Goal: Book appointment/travel/reservation

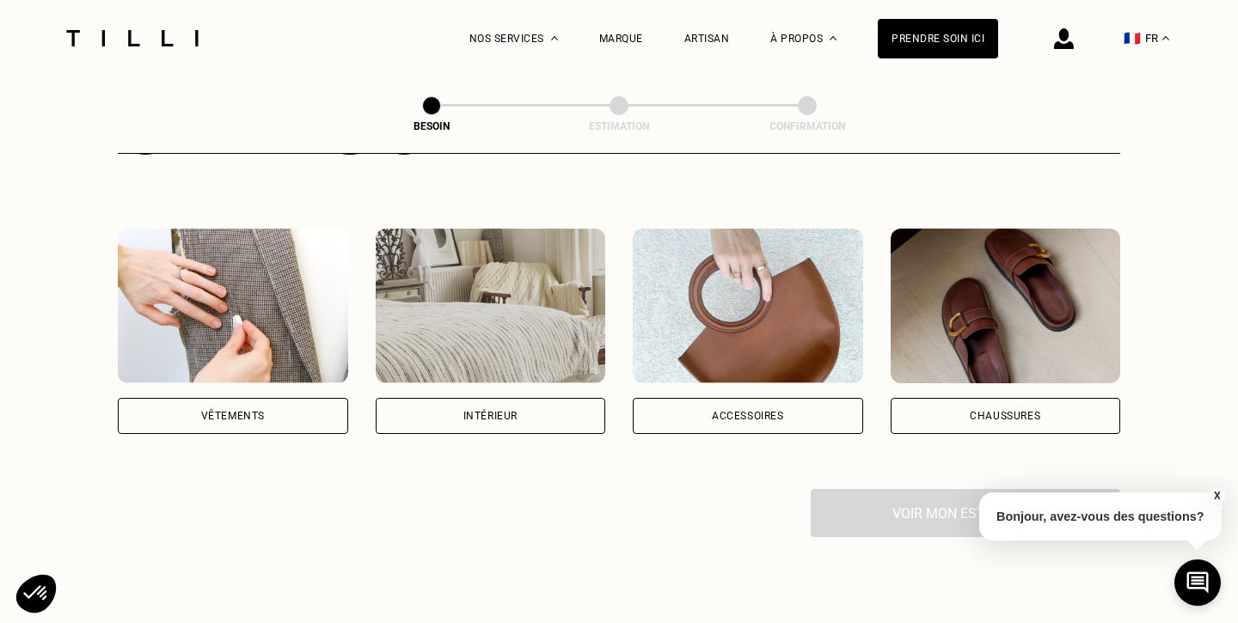
scroll to position [364, 0]
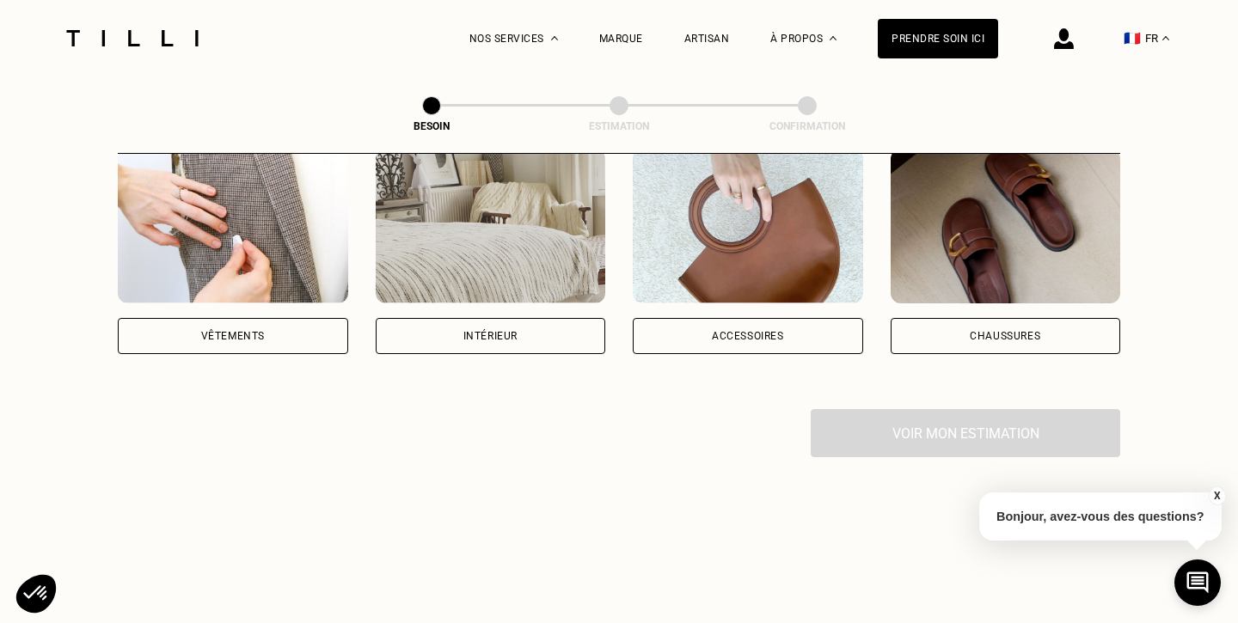
click at [289, 318] on div "Vêtements" at bounding box center [233, 336] width 230 height 36
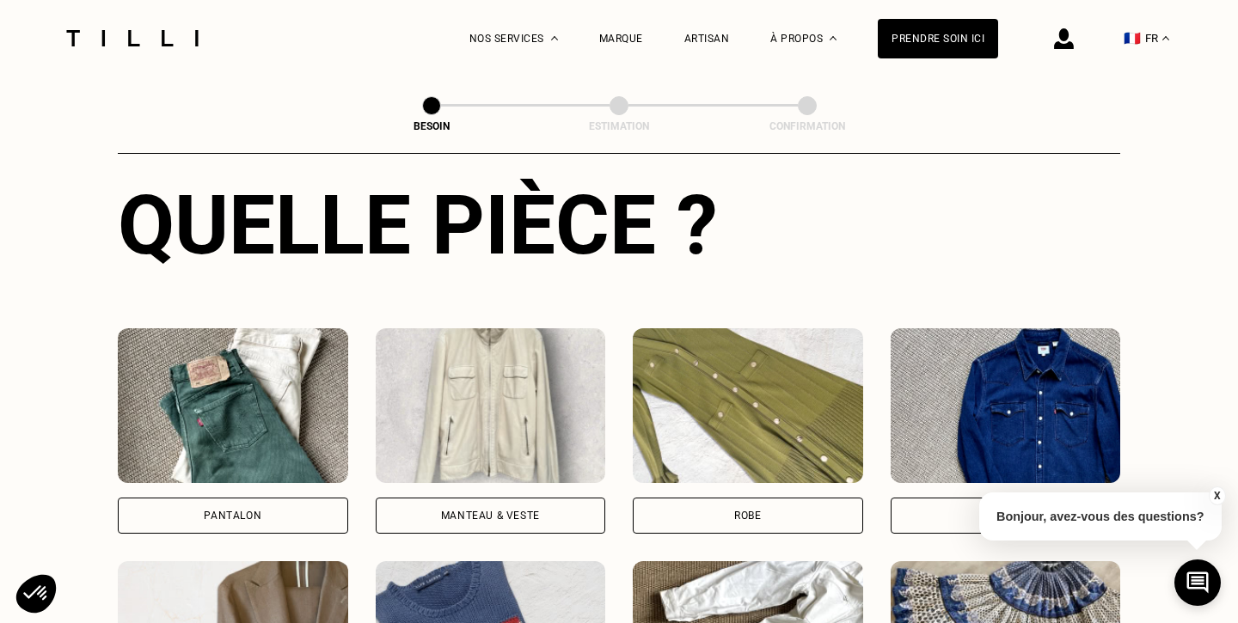
scroll to position [655, 0]
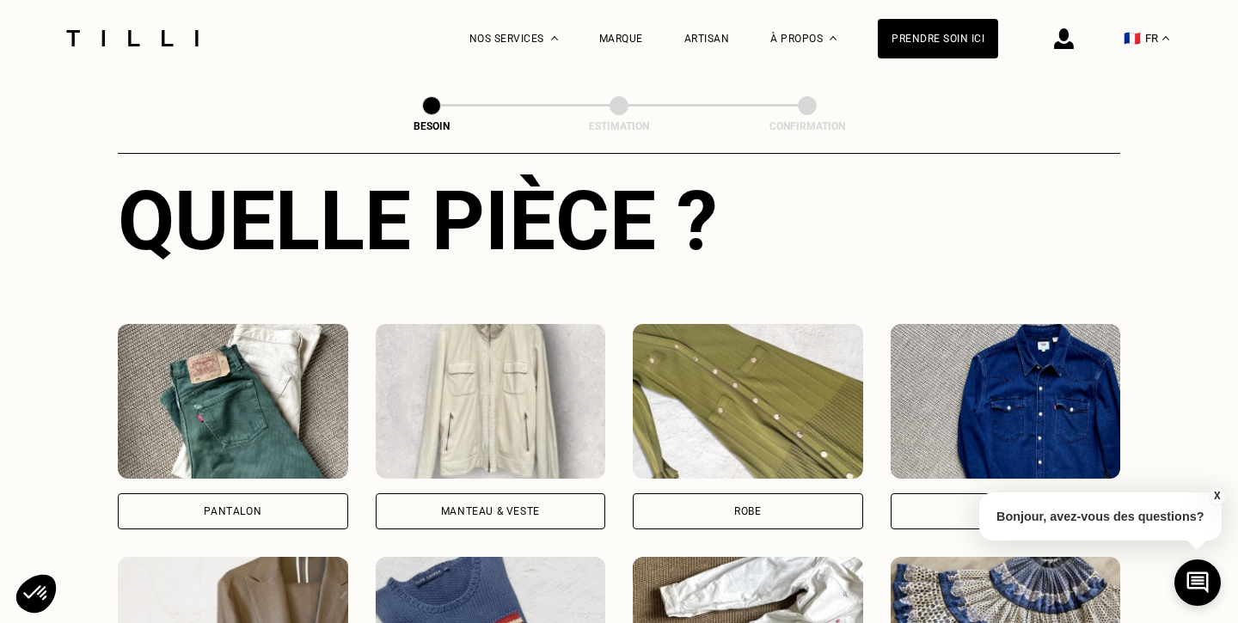
click at [277, 493] on div "Pantalon" at bounding box center [233, 511] width 230 height 36
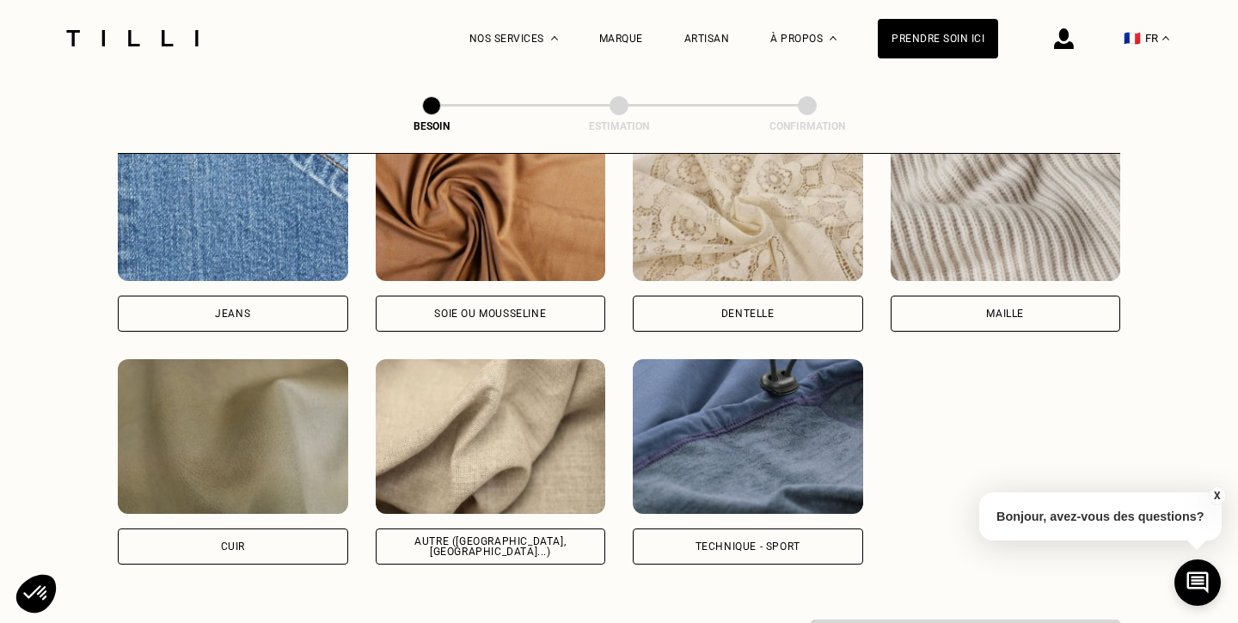
scroll to position [1898, 0]
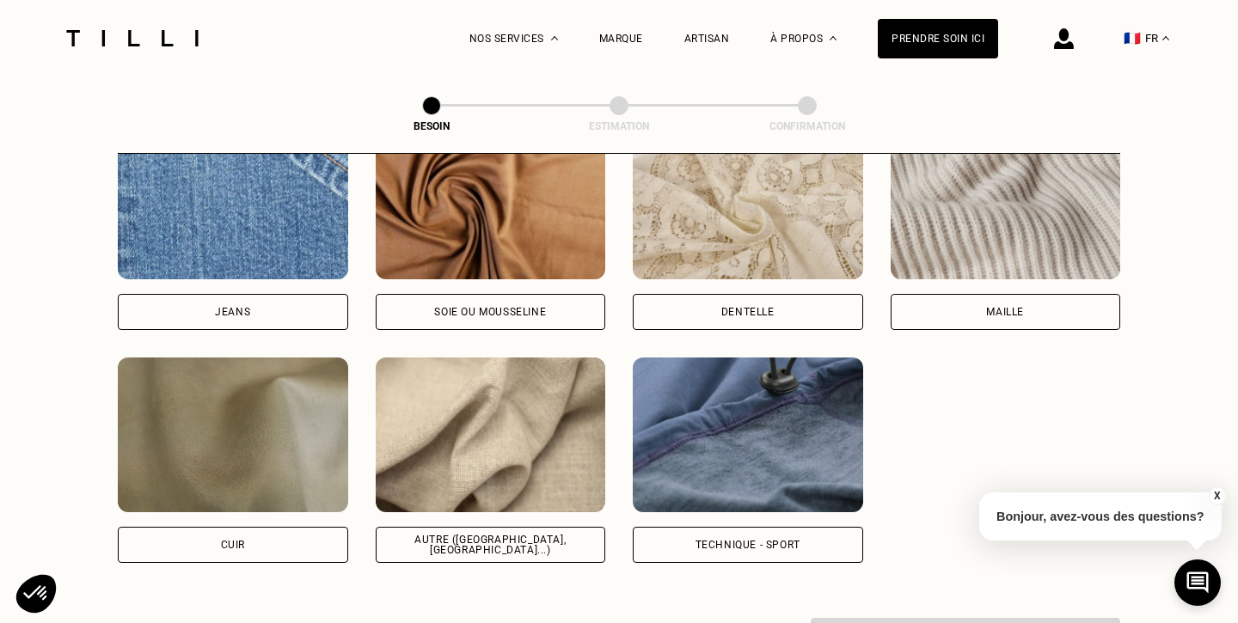
click at [480, 535] on div "Autre ([GEOGRAPHIC_DATA], [GEOGRAPHIC_DATA]...)" at bounding box center [490, 545] width 201 height 21
select select "FR"
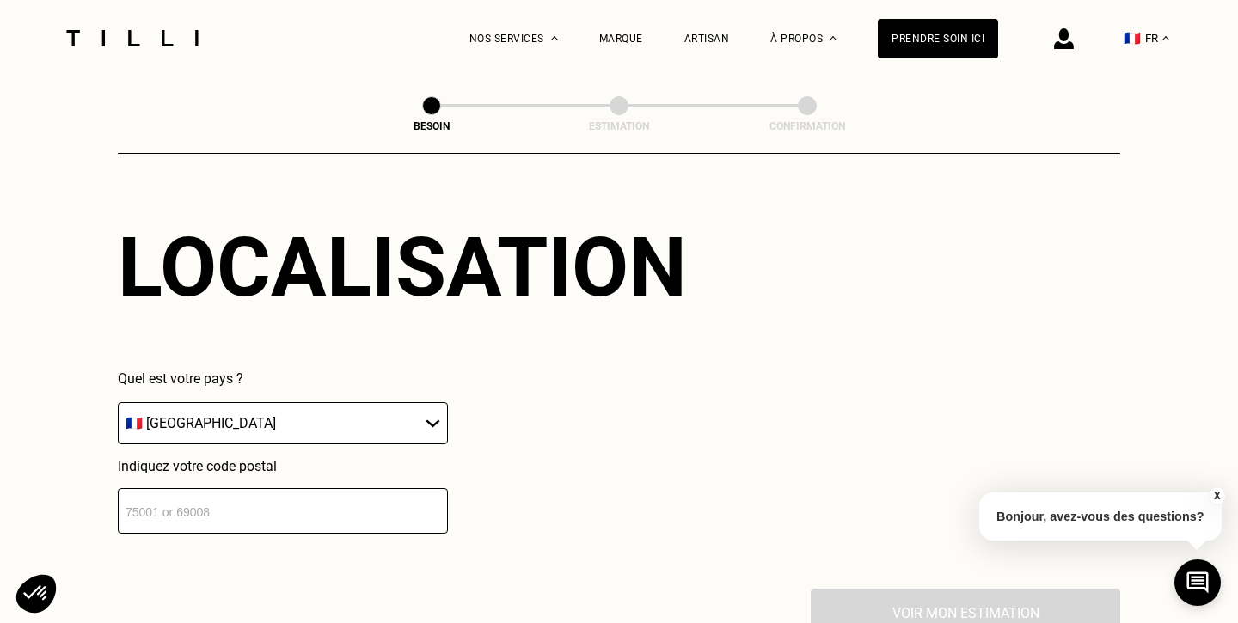
scroll to position [2396, 0]
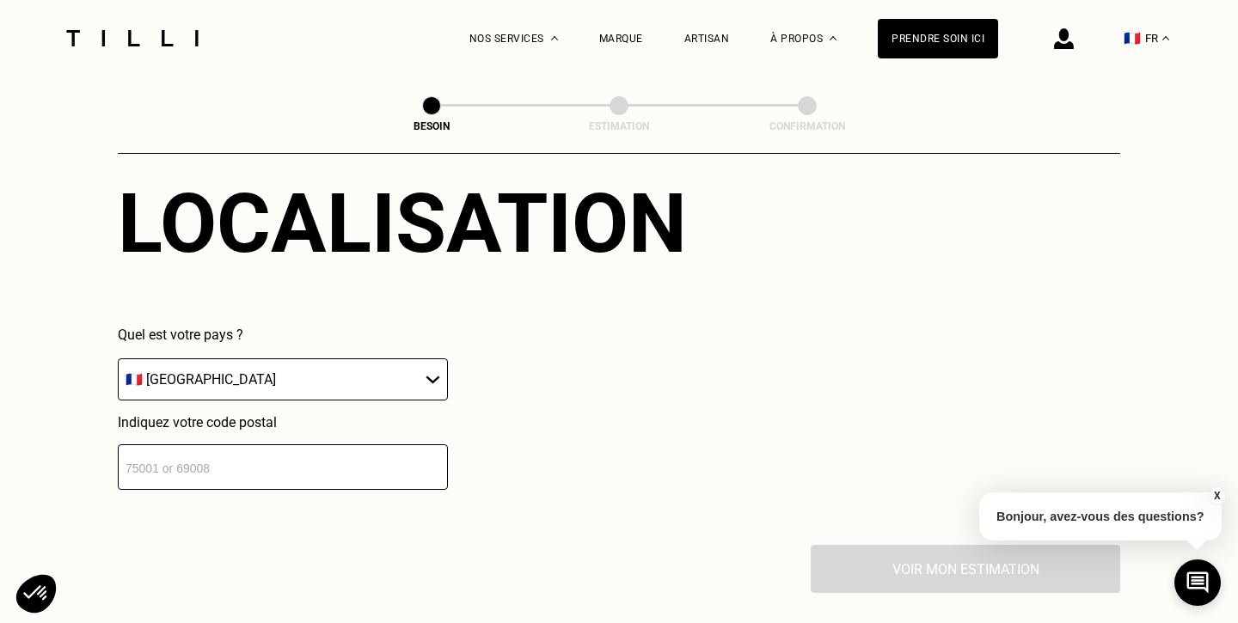
click at [303, 459] on input "number" at bounding box center [283, 467] width 330 height 46
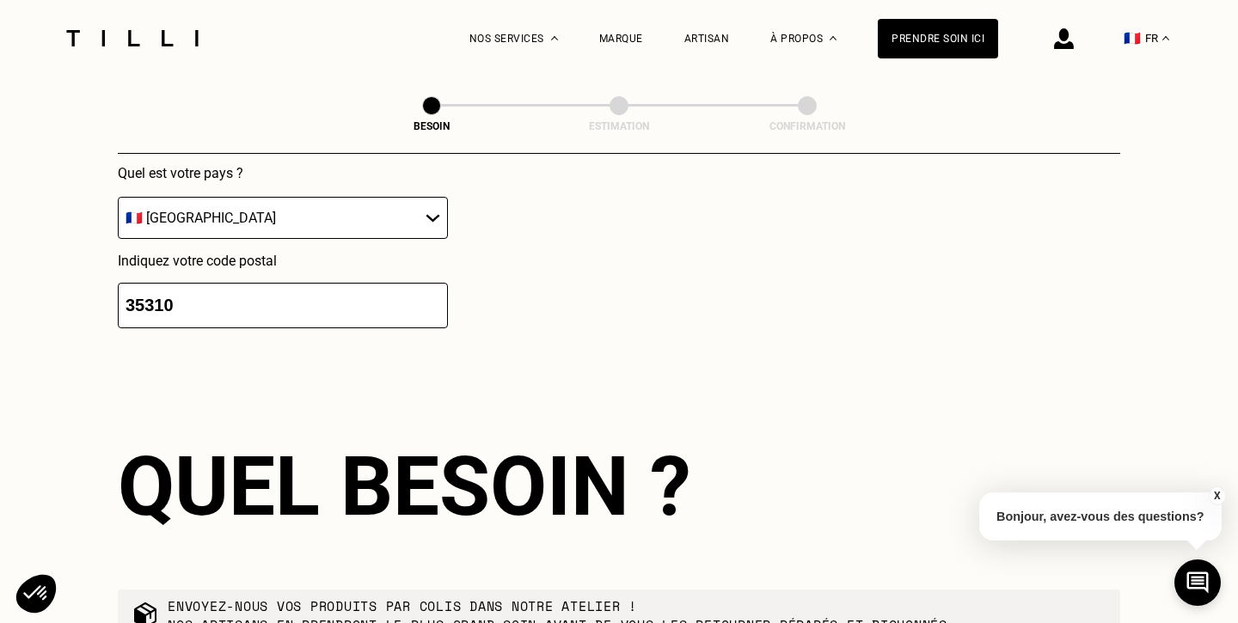
scroll to position [2398, 0]
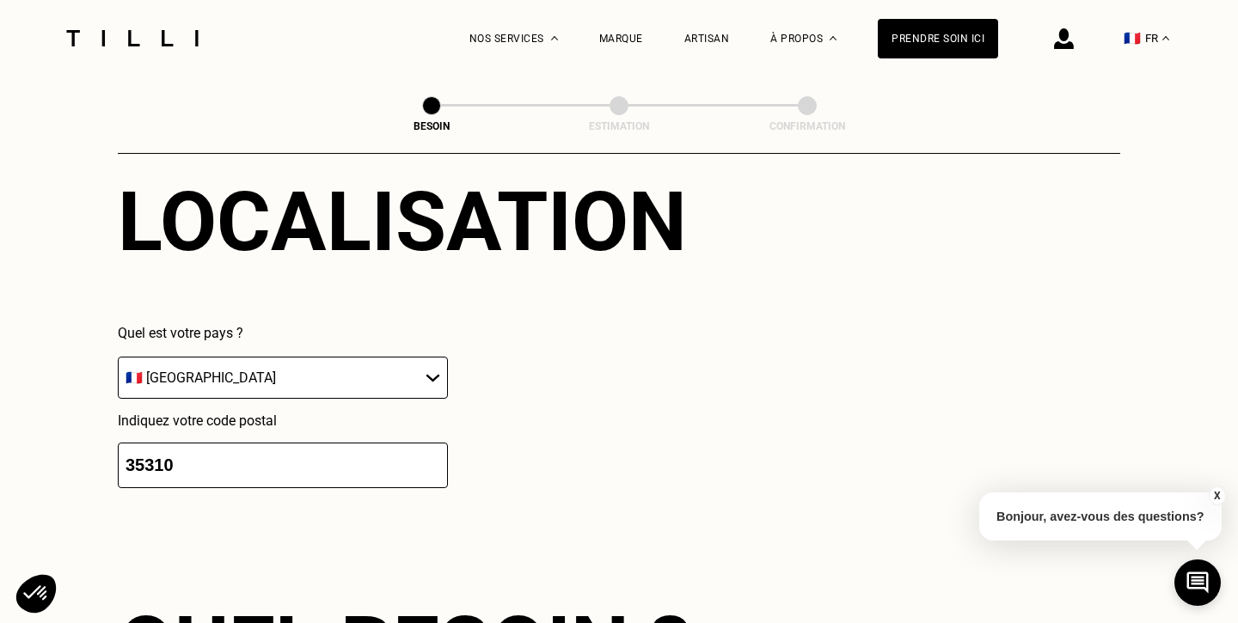
drag, startPoint x: 217, startPoint y: 449, endPoint x: 22, endPoint y: 433, distance: 195.7
type input "35000"
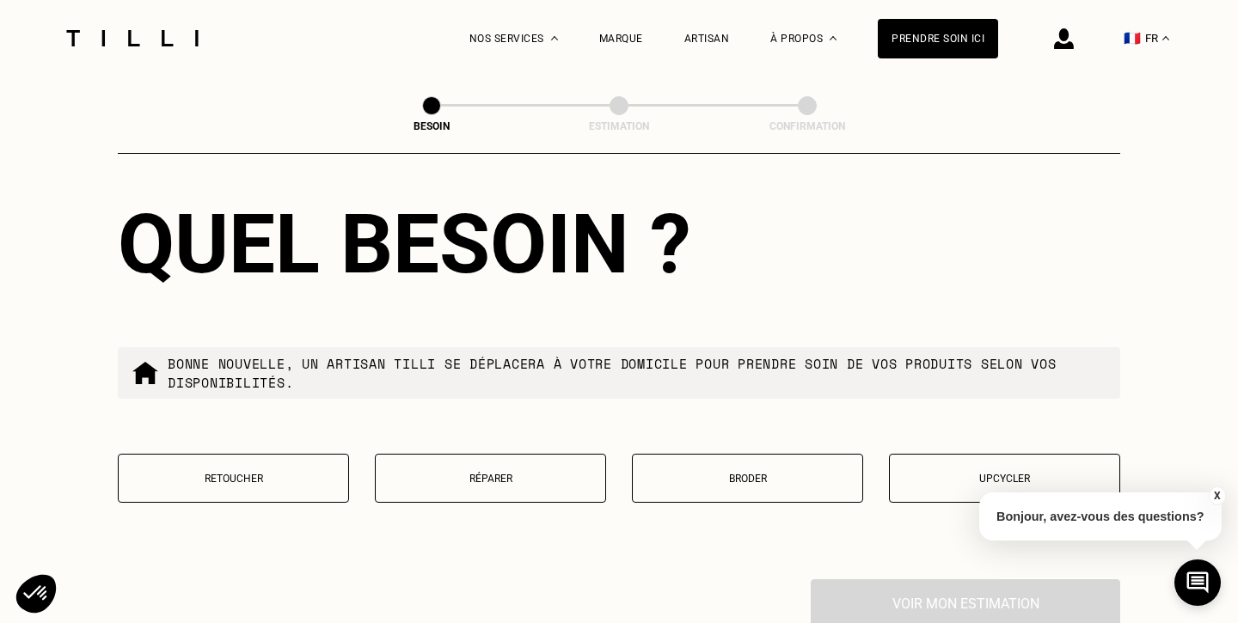
scroll to position [2867, 0]
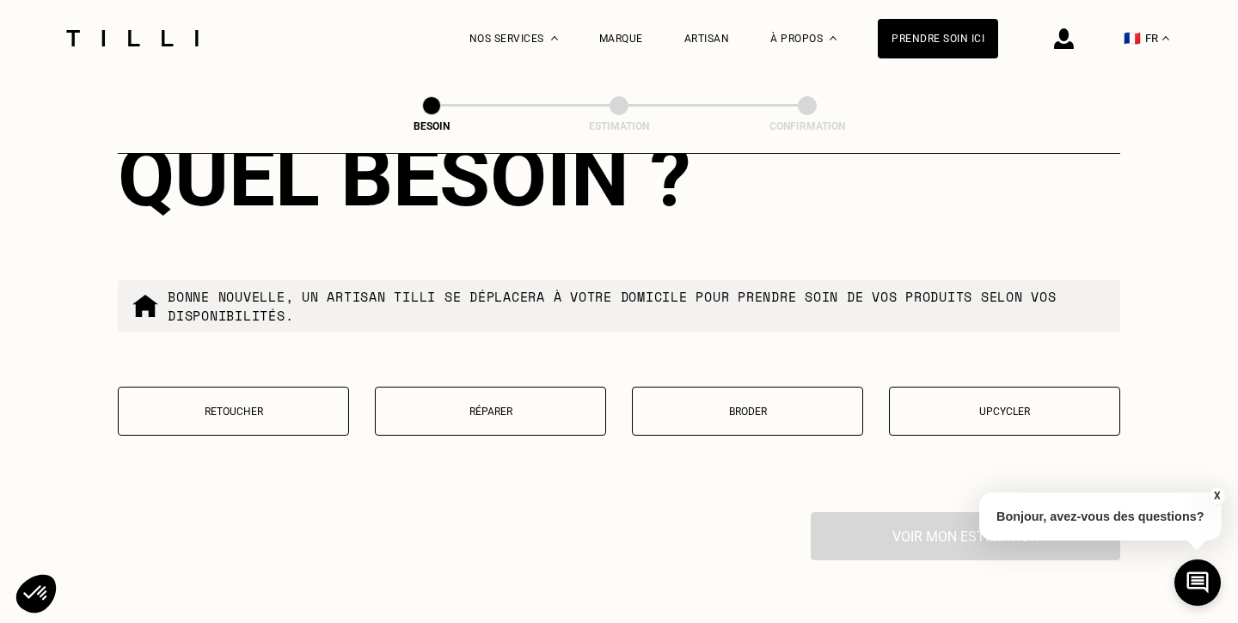
click at [255, 400] on button "Retoucher" at bounding box center [233, 411] width 231 height 49
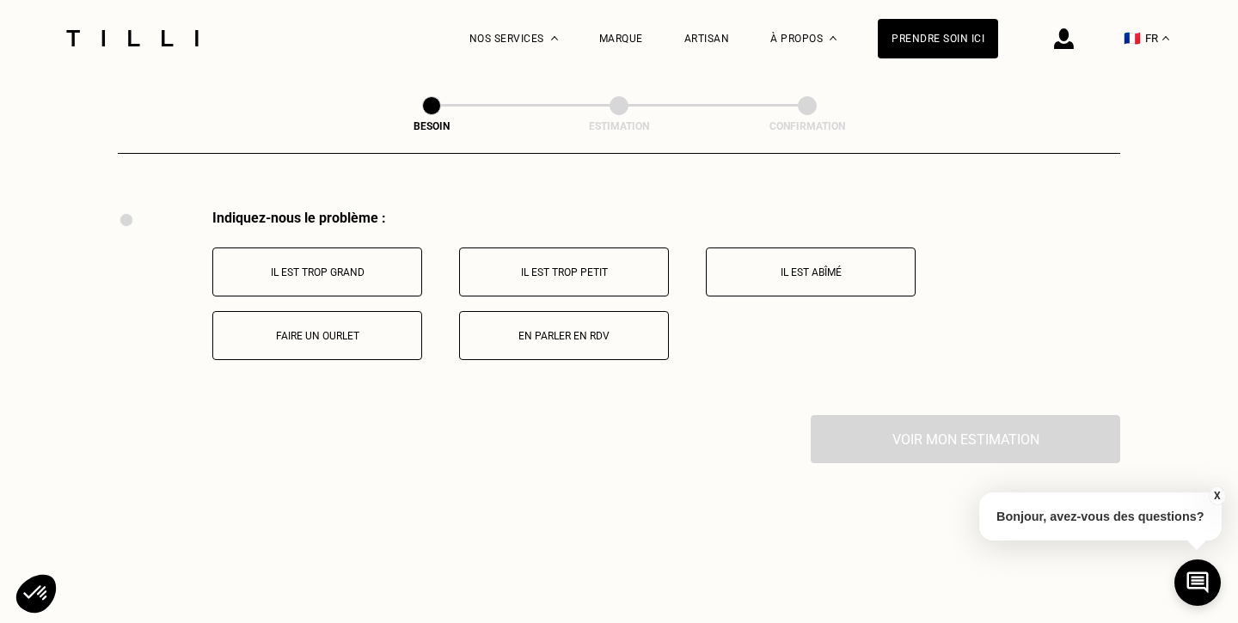
scroll to position [3171, 0]
click at [372, 328] on p "Faire un ourlet" at bounding box center [317, 334] width 191 height 12
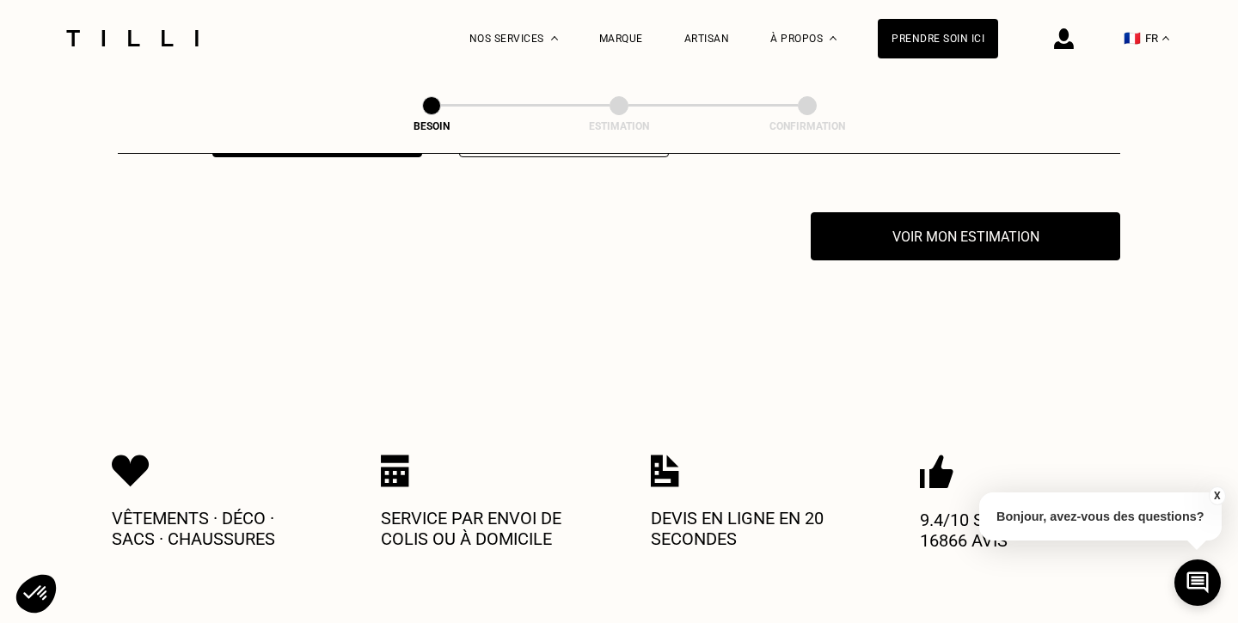
scroll to position [3375, 0]
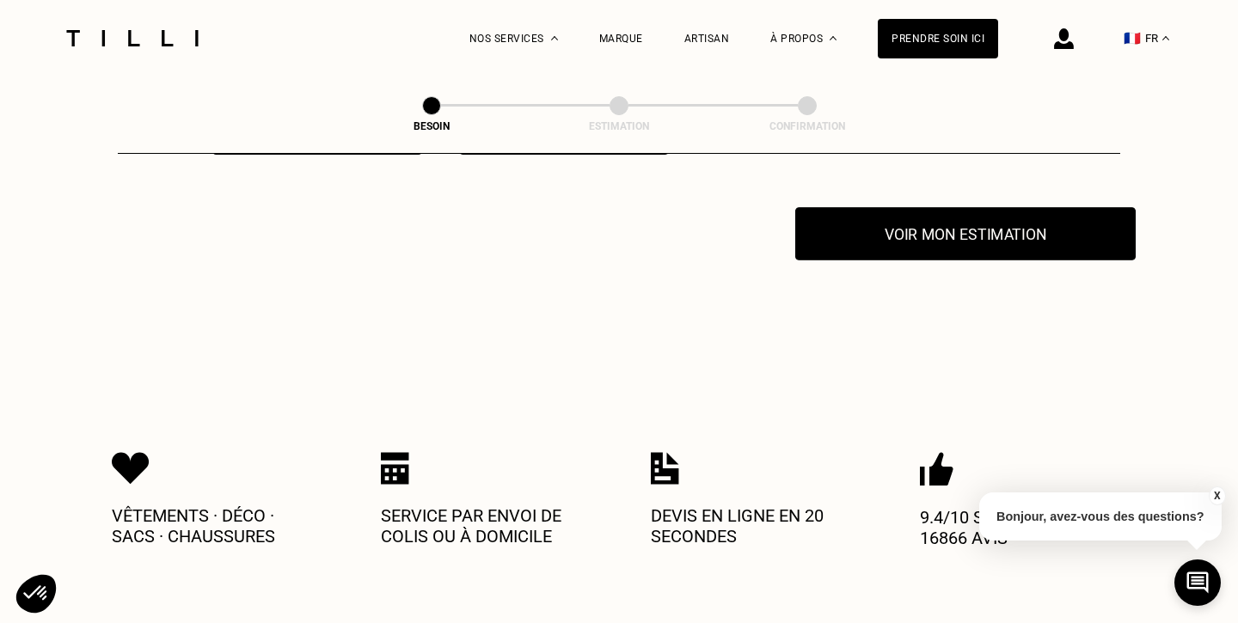
click at [973, 234] on button "Voir mon estimation" at bounding box center [965, 233] width 340 height 53
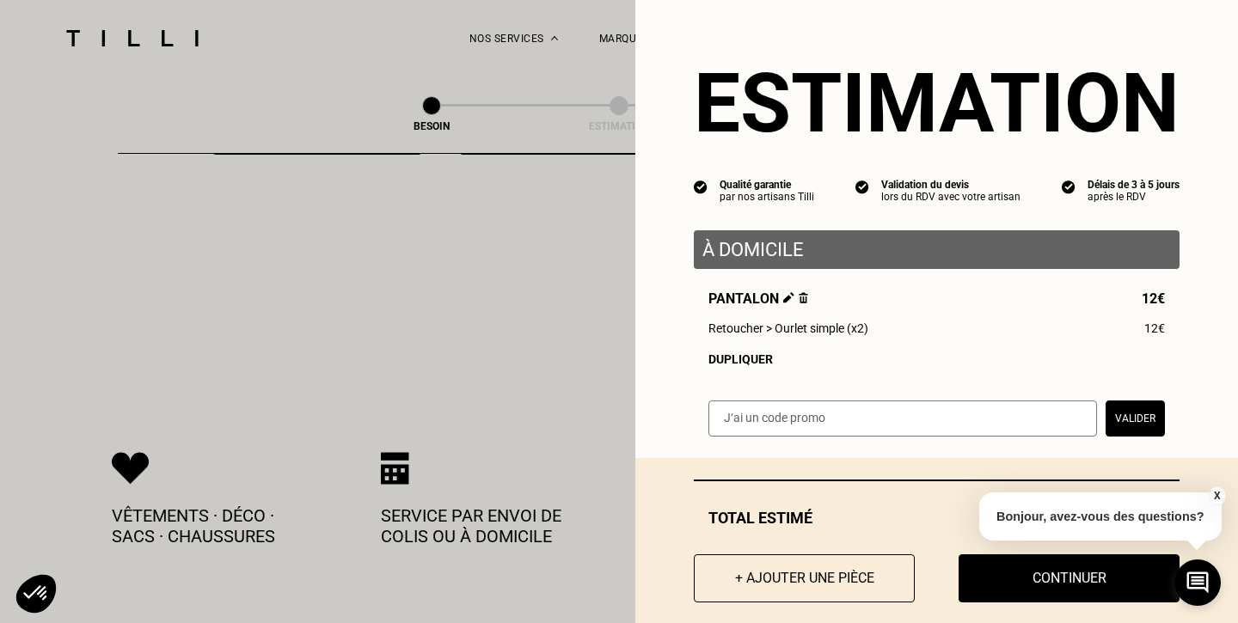
scroll to position [23, 0]
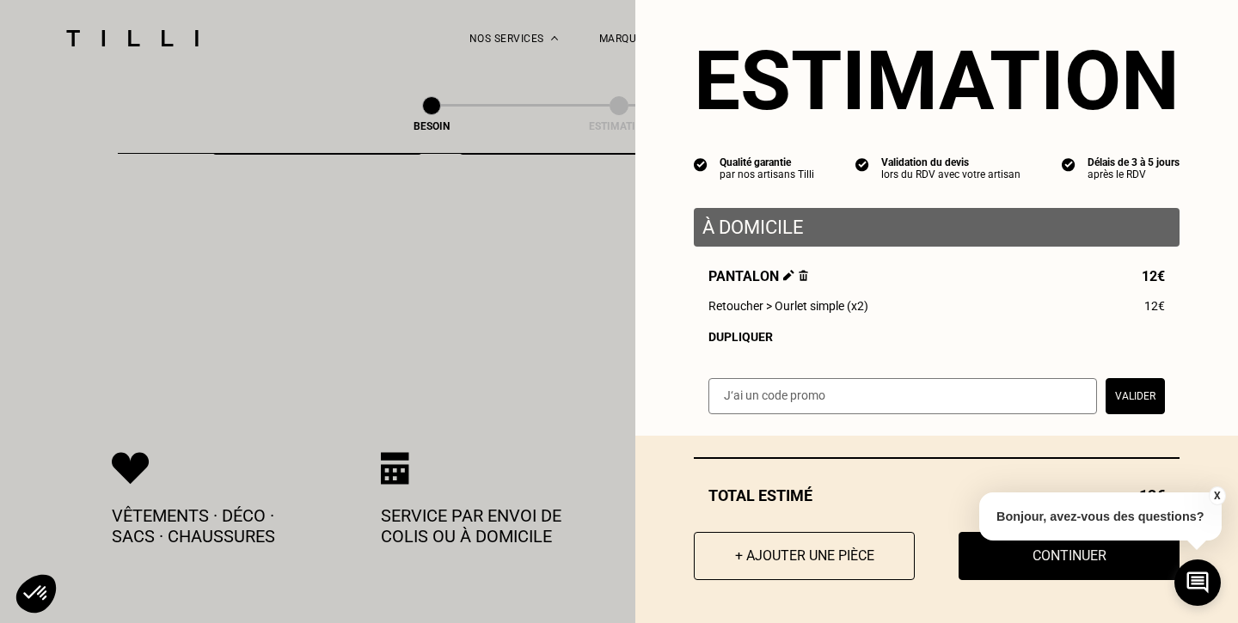
click at [1215, 493] on button "X" at bounding box center [1215, 495] width 17 height 19
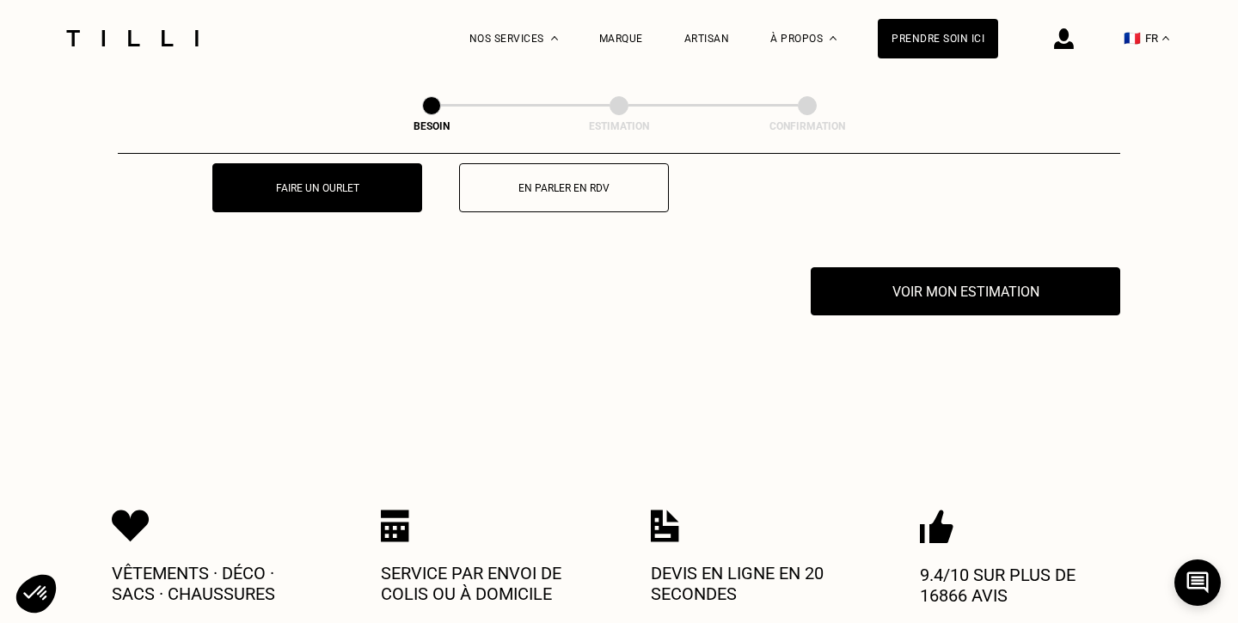
scroll to position [3296, 0]
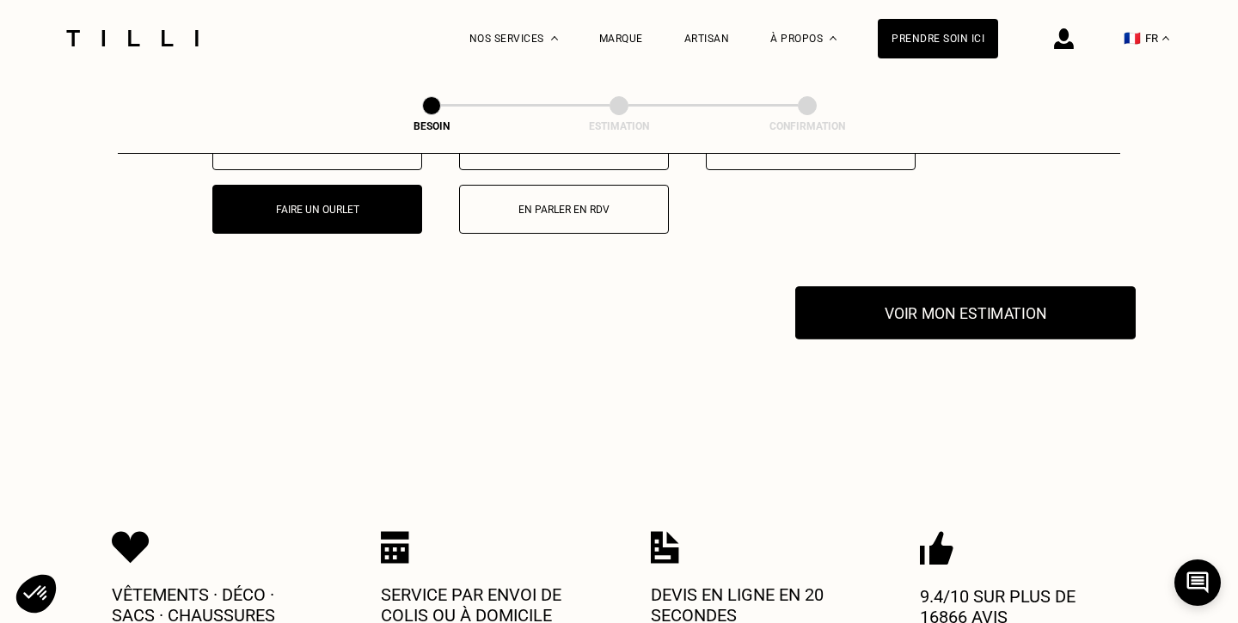
click at [875, 303] on button "Voir mon estimation" at bounding box center [965, 312] width 340 height 53
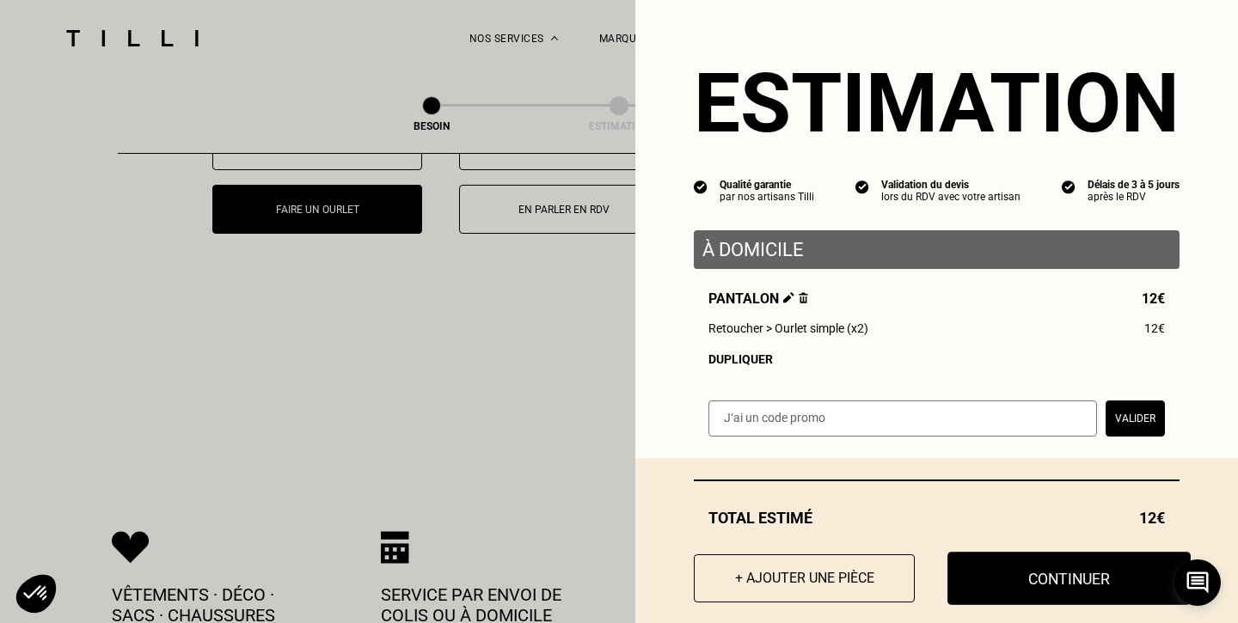
click at [1030, 572] on button "Continuer" at bounding box center [1068, 578] width 243 height 53
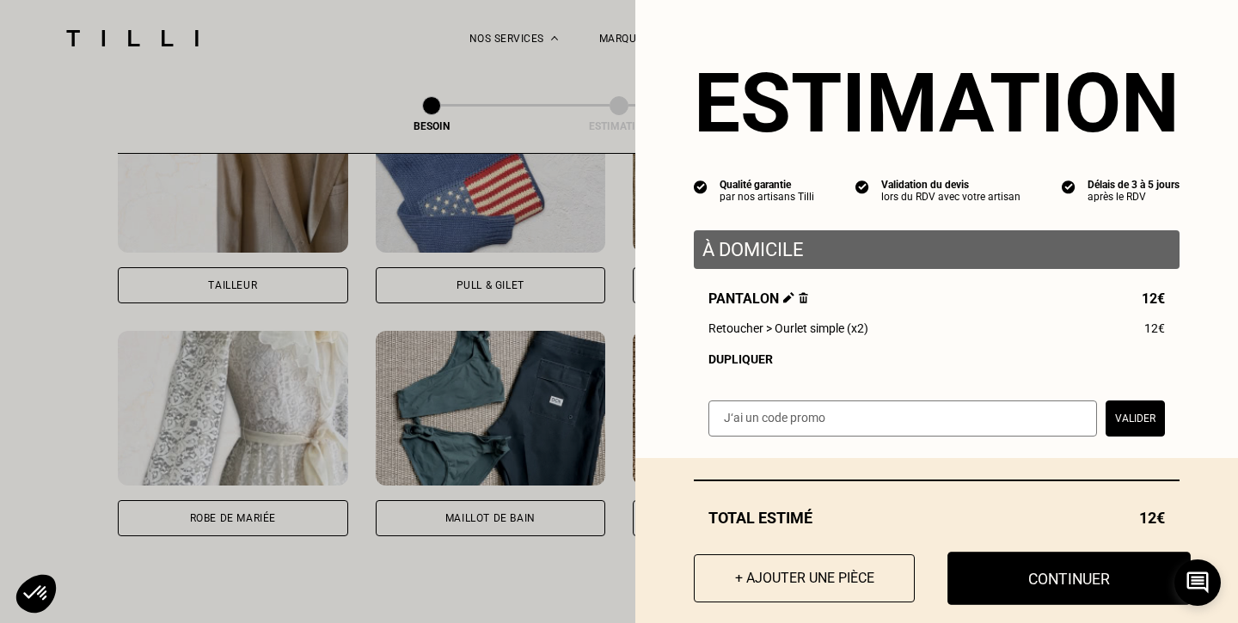
select select "FR"
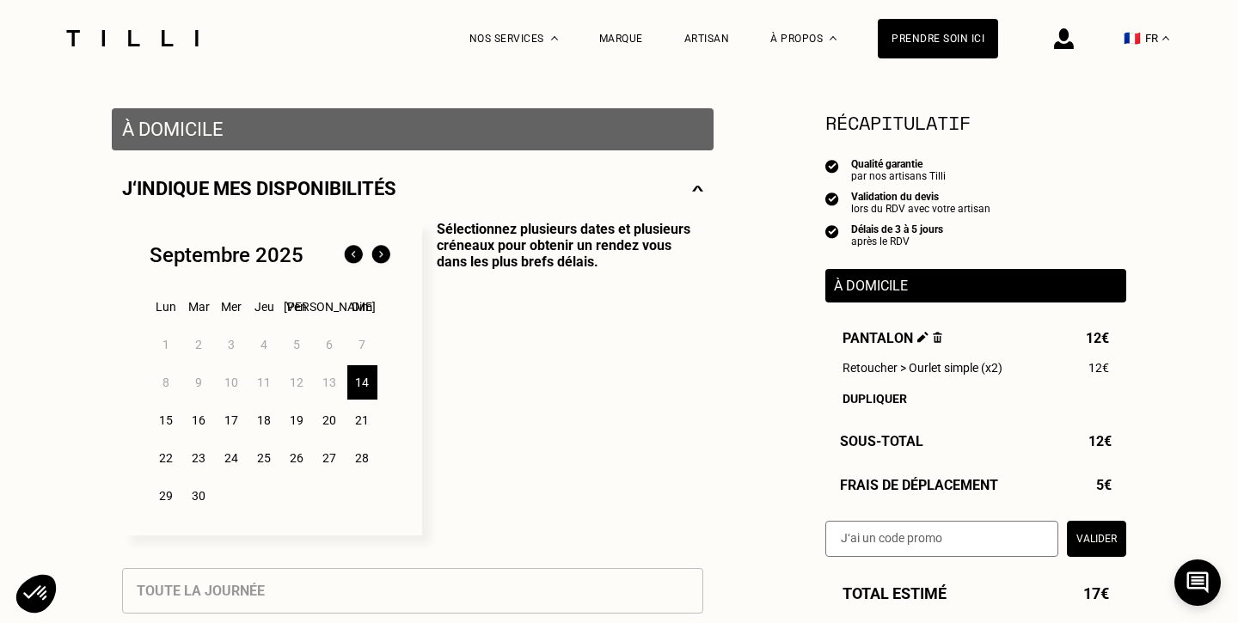
scroll to position [310, 0]
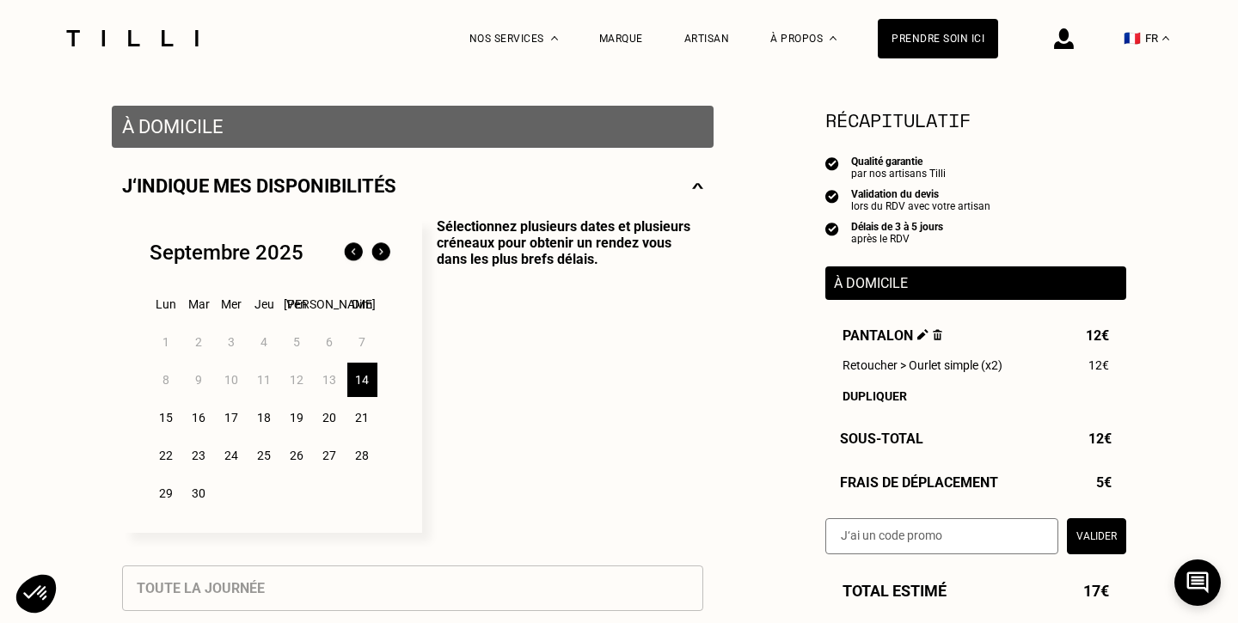
click at [160, 420] on div "15" at bounding box center [166, 417] width 30 height 34
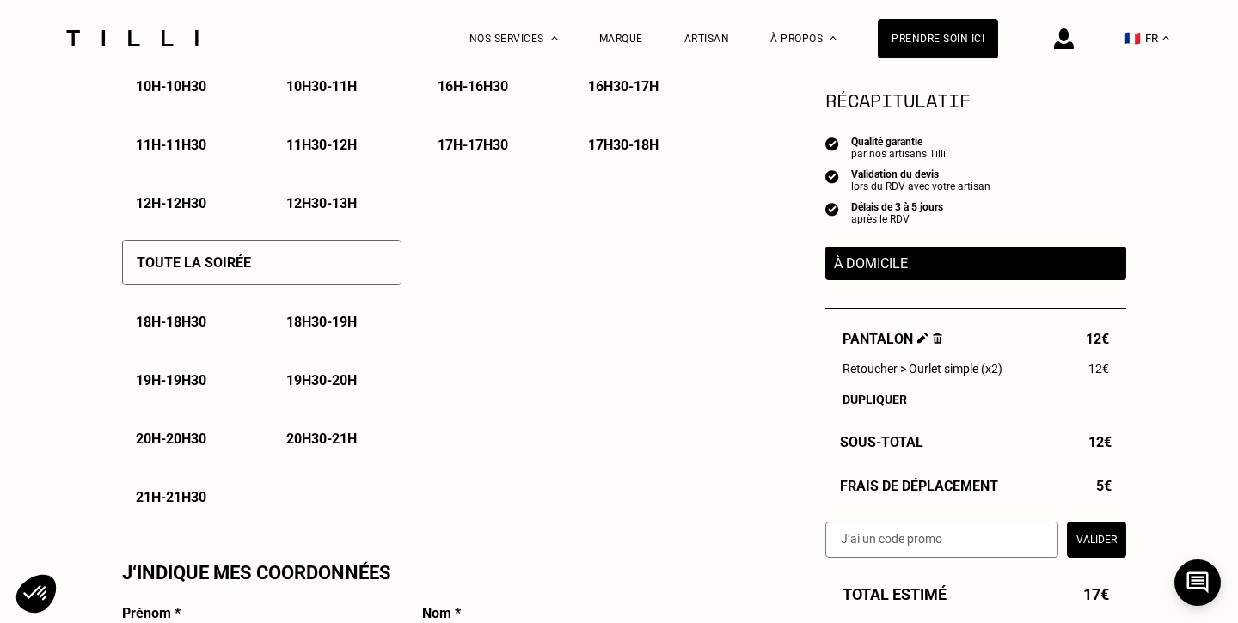
scroll to position [1116, 0]
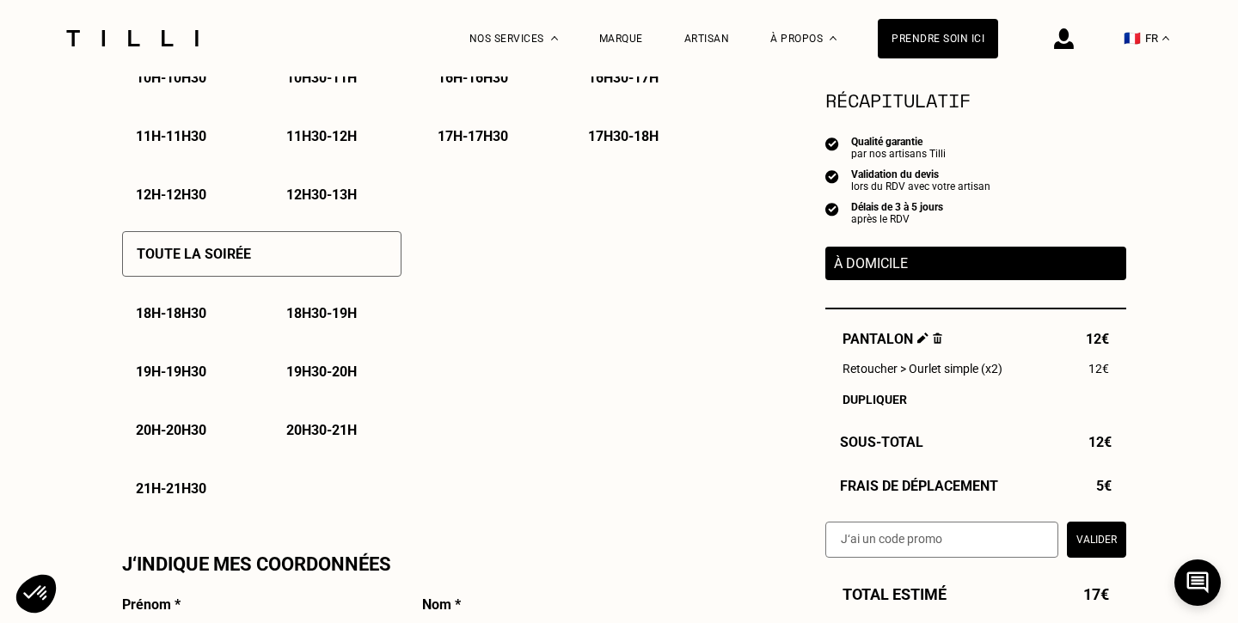
click at [183, 382] on div "19h - 19h30" at bounding box center [186, 372] width 129 height 44
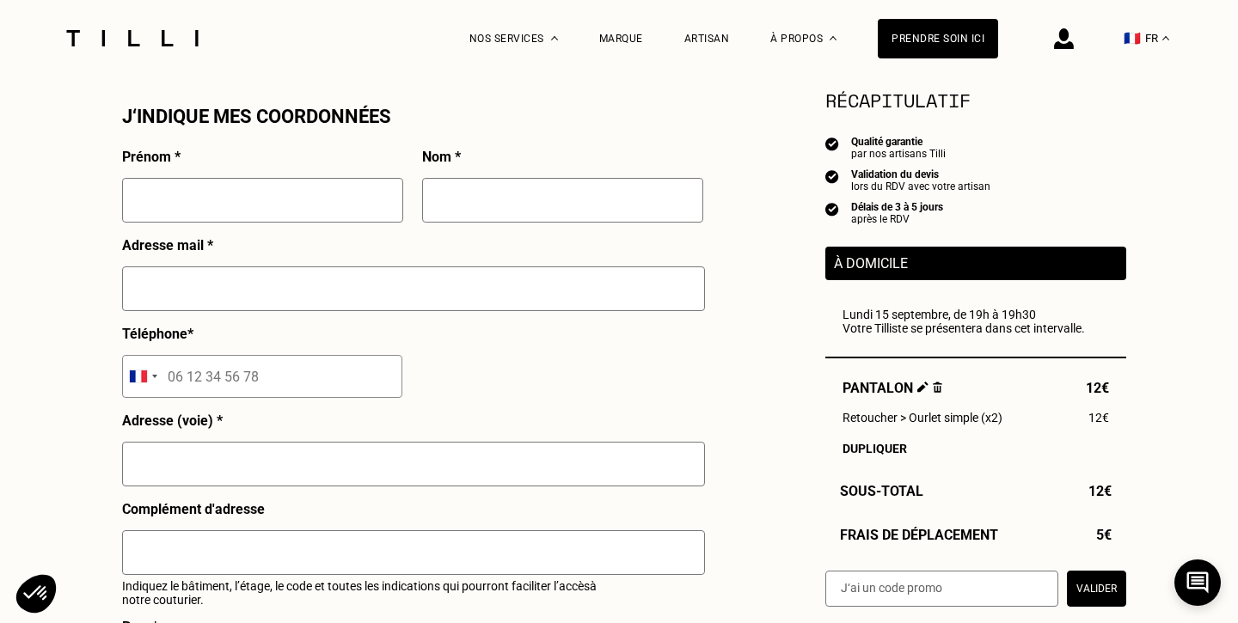
scroll to position [1605, 0]
